Goal: Transaction & Acquisition: Purchase product/service

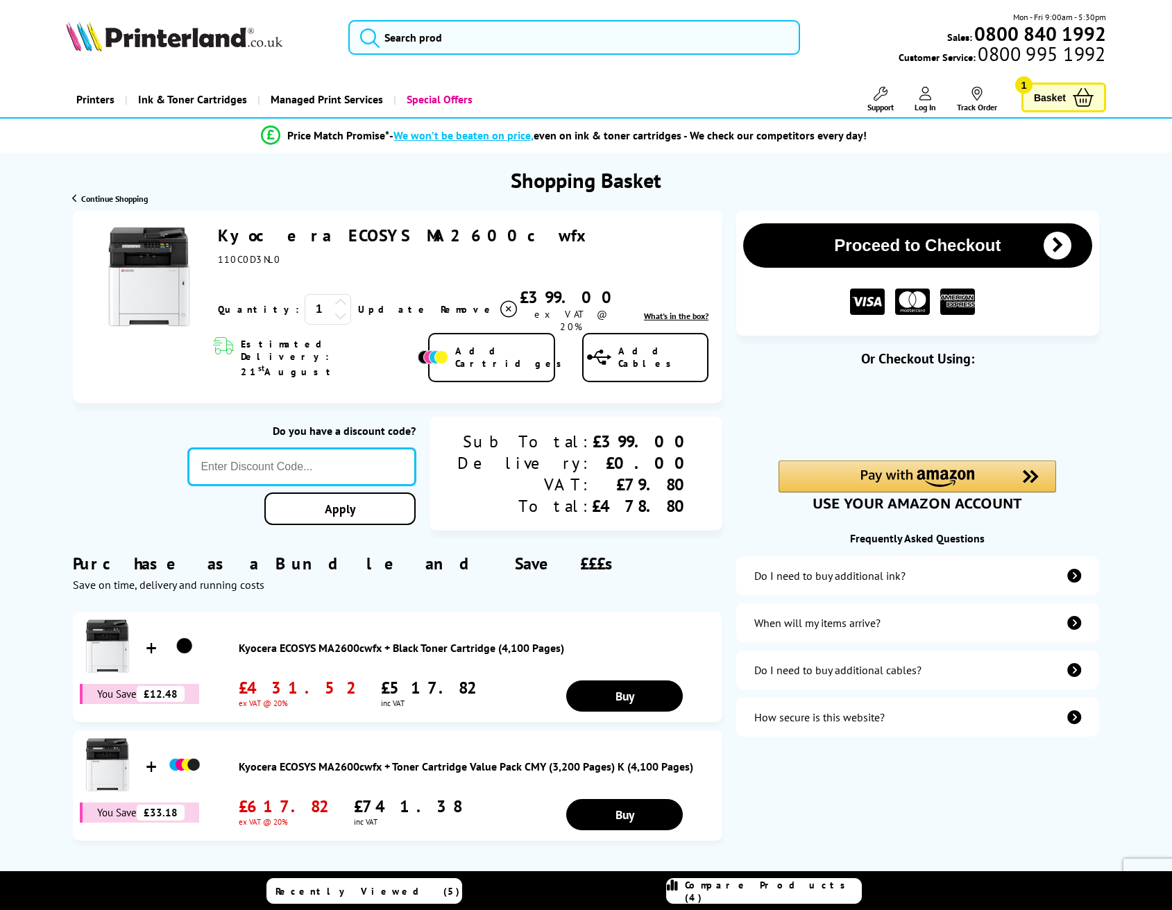
click at [306, 448] on input "text" at bounding box center [302, 466] width 228 height 37
paste input "[DATE]"
type input "[DATE]"
click at [366, 493] on link "Apply" at bounding box center [339, 509] width 151 height 33
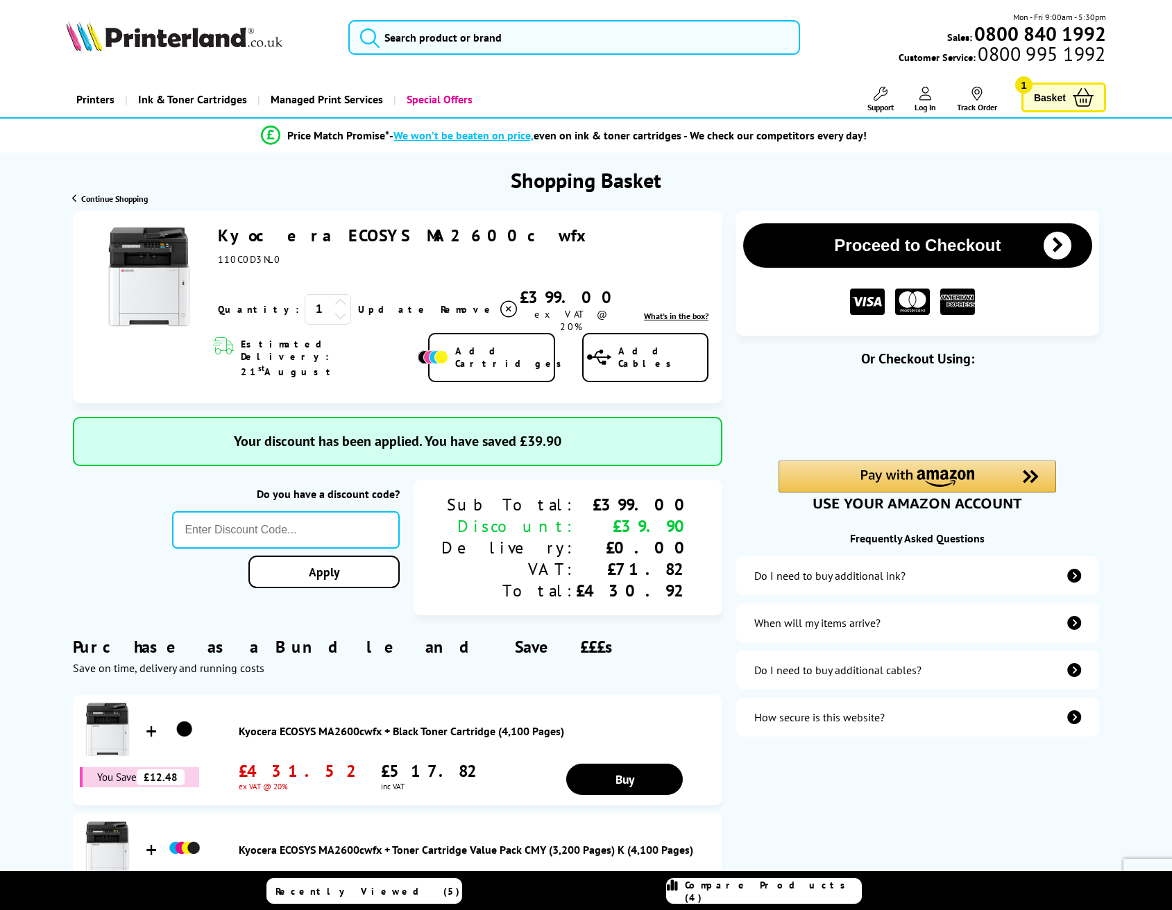
click at [306, 234] on link "Kyocera ECOSYS MA2600cwfx" at bounding box center [406, 236] width 377 height 22
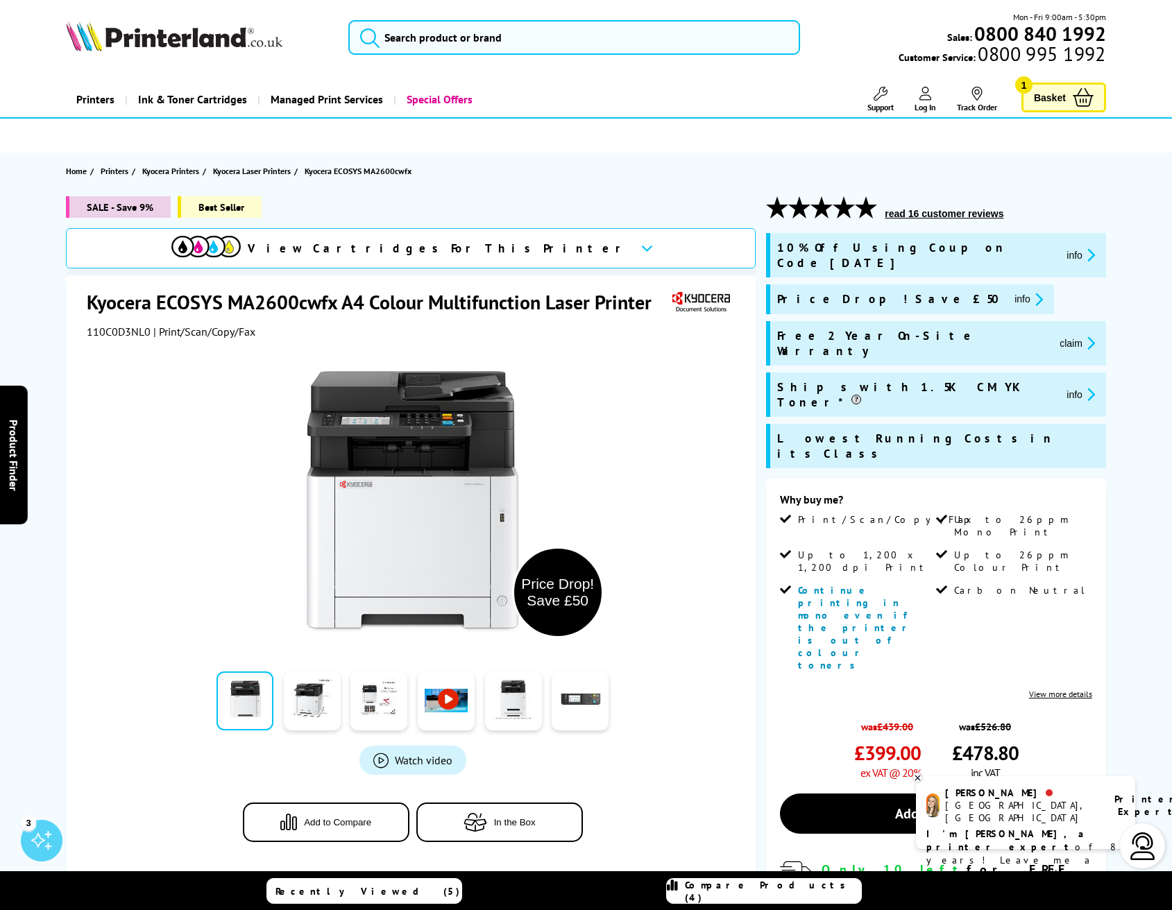
click at [137, 298] on h1 "Kyocera ECOSYS MA2600cwfx A4 Colour Multifunction Laser Printer" at bounding box center [376, 302] width 579 height 26
click at [0, 0] on div "Great service. Unbeatable prices. We've got you covered. At [GEOGRAPHIC_DATA], …" at bounding box center [0, 0] width 0 height 0
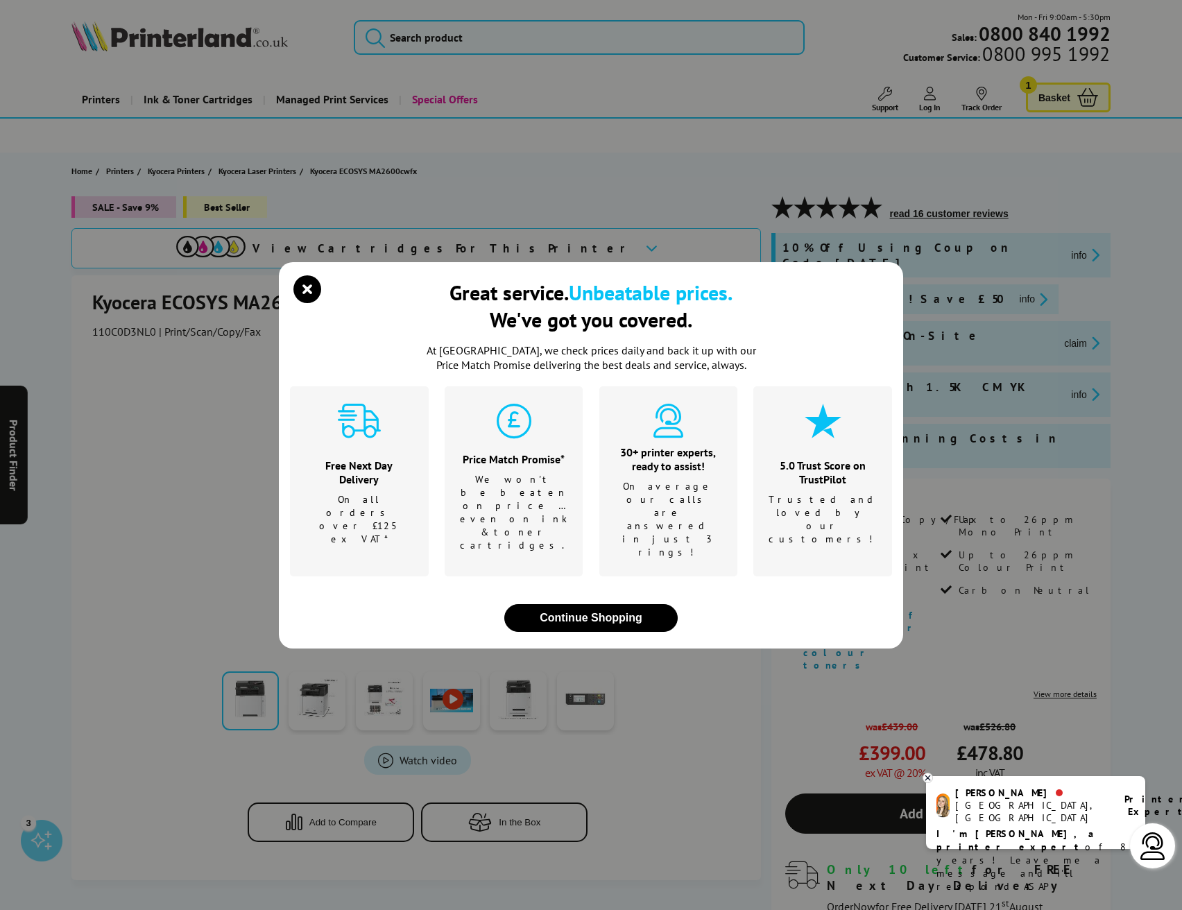
click at [312, 303] on icon "close modal" at bounding box center [307, 289] width 28 height 28
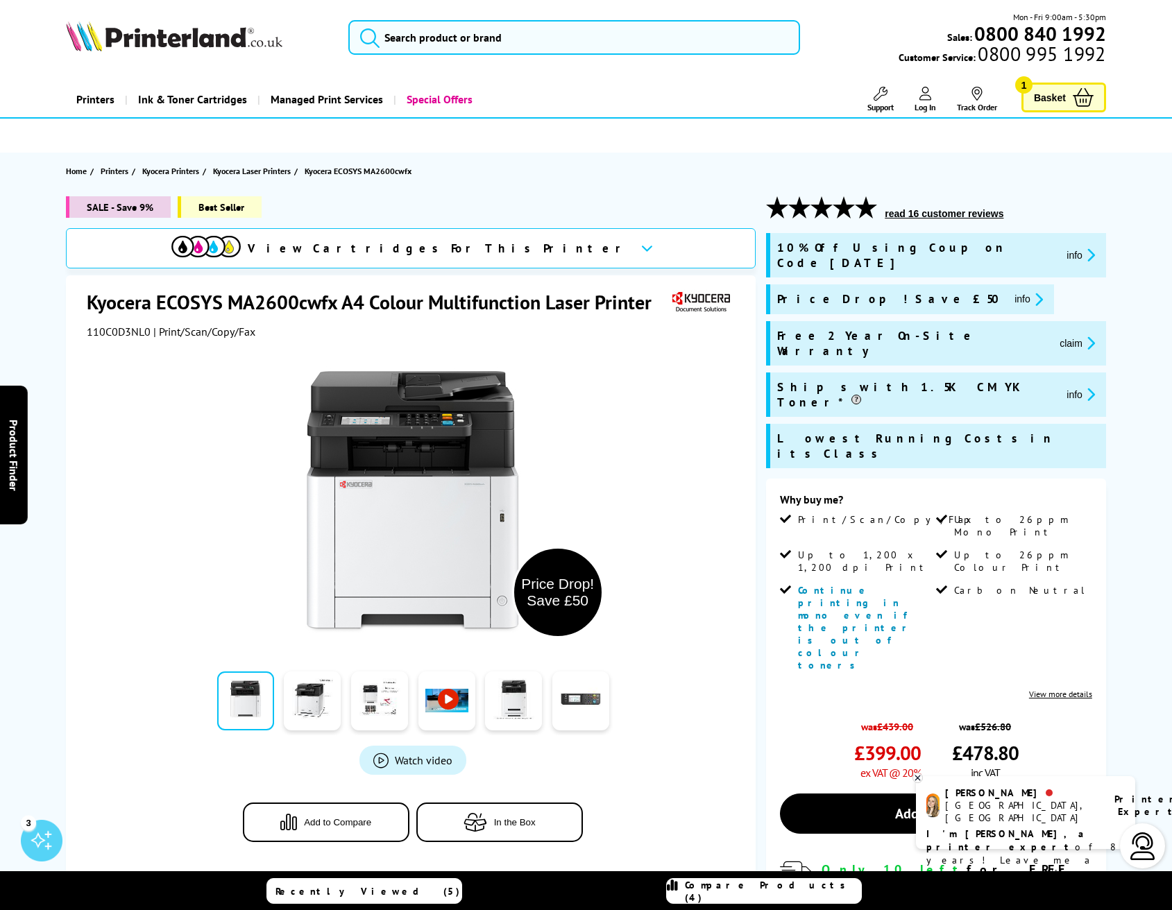
click at [138, 300] on h1 "Kyocera ECOSYS MA2600cwfx A4 Colour Multifunction Laser Printer" at bounding box center [376, 302] width 579 height 26
